Goal: Task Accomplishment & Management: Complete application form

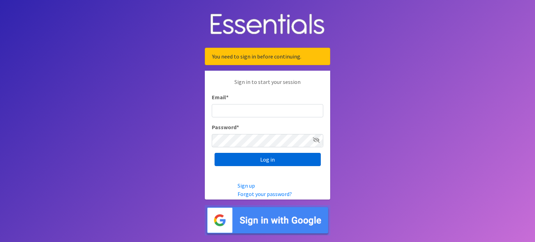
type input "[MEDICAL_DATA][EMAIL_ADDRESS][DOMAIN_NAME]"
click at [236, 165] on input "Log in" at bounding box center [268, 159] width 106 height 13
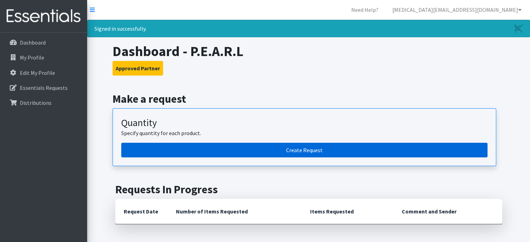
click at [271, 146] on link "Create Request" at bounding box center [304, 150] width 366 height 15
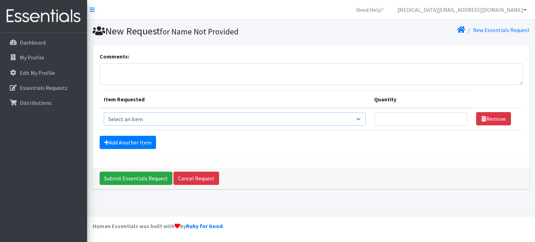
click at [158, 118] on select "Select an item Adult Briefs (Large/X-Large) Adult Briefs (Medium/Large) Adult B…" at bounding box center [235, 119] width 262 height 13
select select "4566"
click at [104, 113] on select "Select an item Adult Briefs (Large/X-Large) Adult Briefs (Medium/Large) Adult B…" at bounding box center [235, 119] width 262 height 13
click at [400, 118] on input "Quantity" at bounding box center [421, 119] width 94 height 13
type input "300"
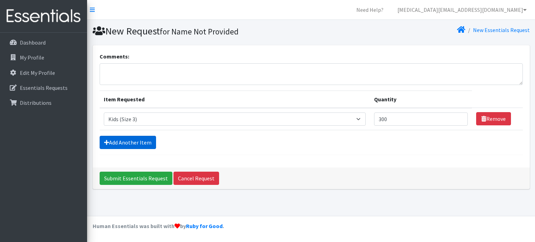
click at [129, 144] on link "Add Another Item" at bounding box center [128, 142] width 56 height 13
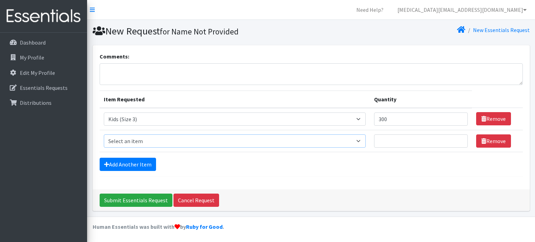
click at [135, 142] on select "Select an item Adult Briefs (Large/X-Large) Adult Briefs (Medium/Large) Adult B…" at bounding box center [235, 141] width 262 height 13
select select "4567"
click at [104, 135] on select "Select an item Adult Briefs (Large/X-Large) Adult Briefs (Medium/Large) Adult B…" at bounding box center [235, 141] width 262 height 13
click at [395, 140] on input "Quantity" at bounding box center [421, 141] width 94 height 13
type input "300"
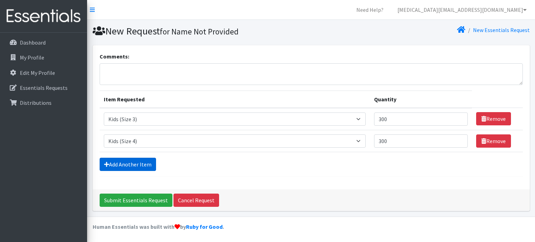
click at [129, 165] on link "Add Another Item" at bounding box center [128, 164] width 56 height 13
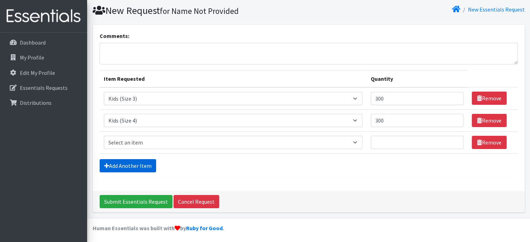
scroll to position [21, 0]
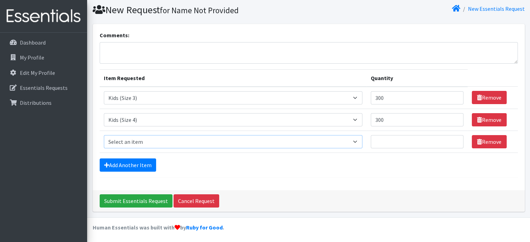
click at [148, 141] on select "Select an item Adult Briefs (Large/X-Large) Adult Briefs (Medium/Large) Adult B…" at bounding box center [233, 141] width 259 height 13
select select "4568"
click at [104, 135] on select "Select an item Adult Briefs (Large/X-Large) Adult Briefs (Medium/Large) Adult B…" at bounding box center [233, 141] width 259 height 13
click at [388, 142] on input "Quantity" at bounding box center [417, 141] width 93 height 13
type input "300"
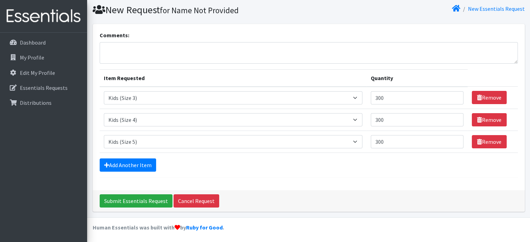
click at [298, 166] on div "Add Another Item" at bounding box center [309, 165] width 418 height 13
click at [120, 200] on input "Submit Essentials Request" at bounding box center [136, 200] width 73 height 13
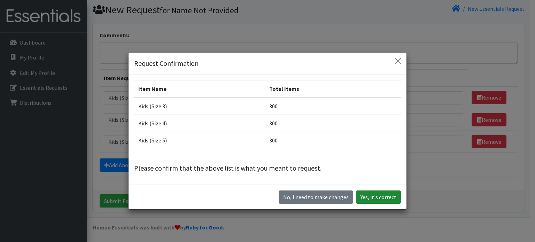
click at [375, 195] on button "Yes, it's correct" at bounding box center [378, 197] width 45 height 13
